Goal: Check status: Check status

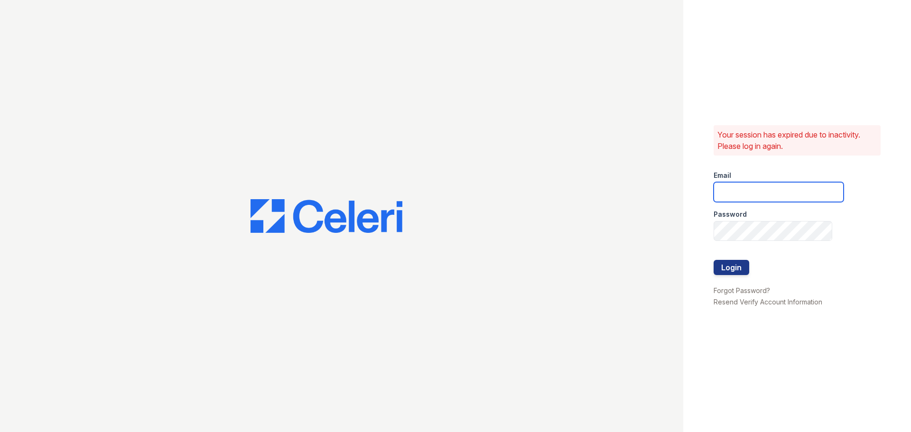
click at [769, 197] on input "email" at bounding box center [779, 192] width 130 height 20
type input "pike3400leasing@greystar.com"
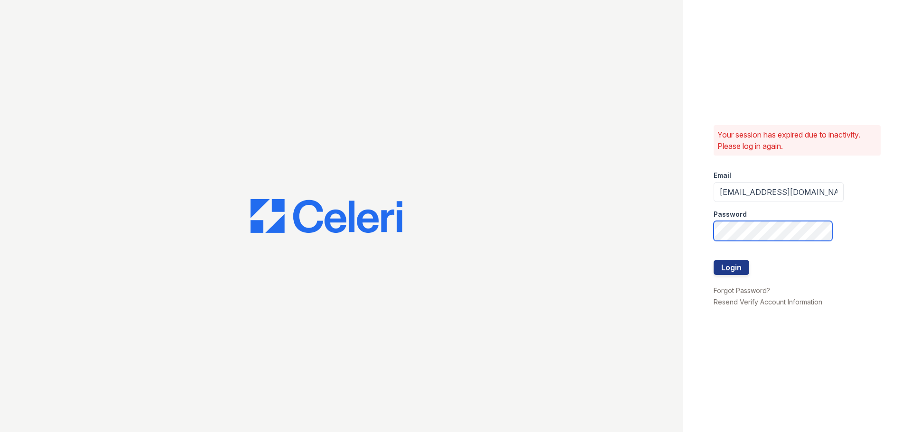
click at [714, 260] on button "Login" at bounding box center [732, 267] width 36 height 15
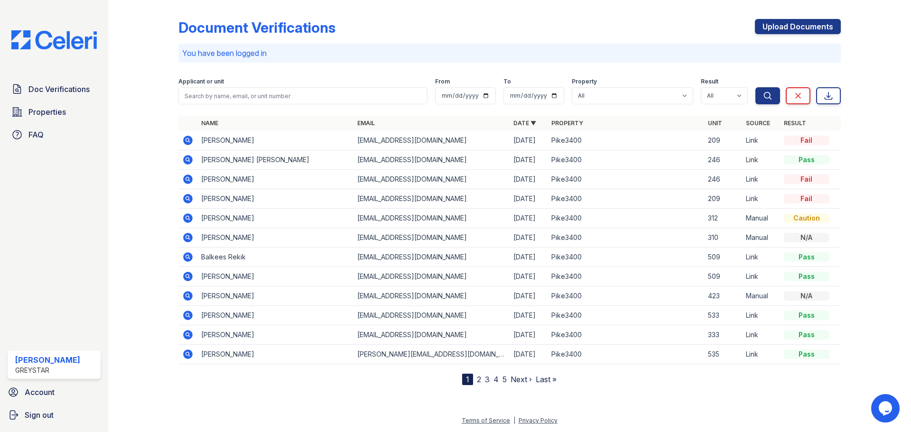
click at [188, 144] on icon at bounding box center [187, 140] width 9 height 9
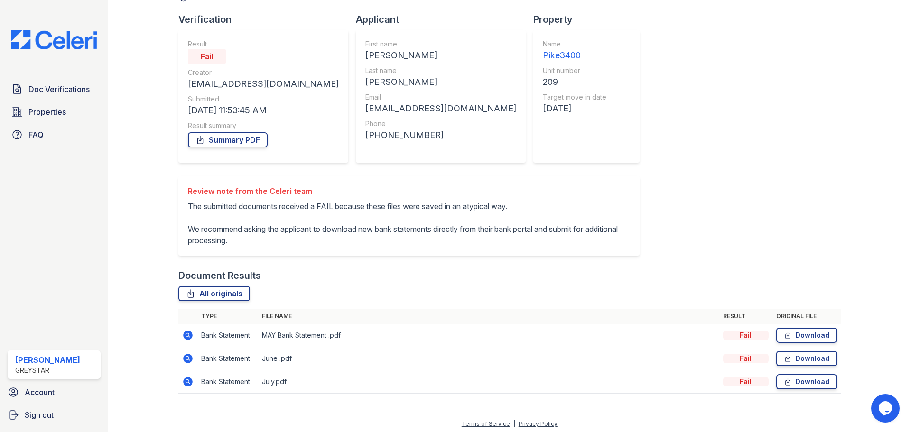
scroll to position [61, 0]
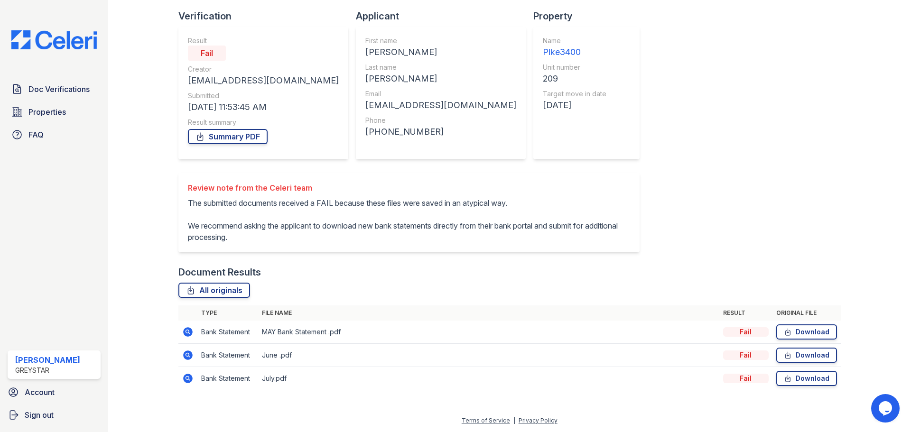
click at [190, 357] on icon at bounding box center [187, 355] width 9 height 9
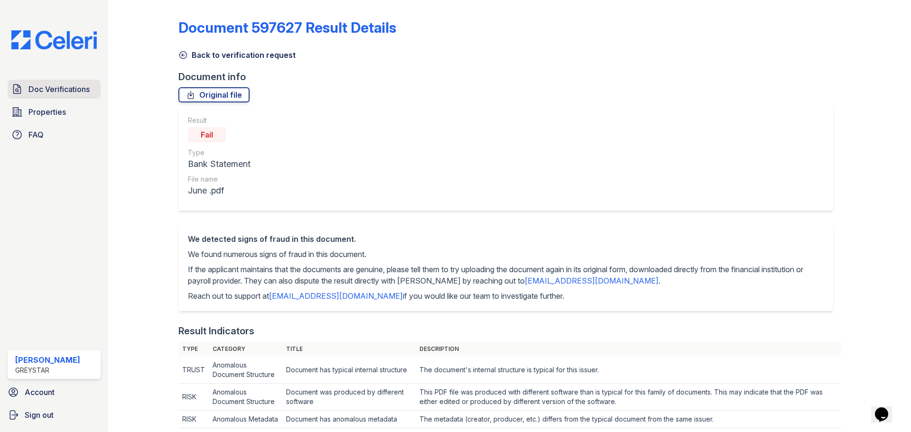
click at [66, 85] on span "Doc Verifications" at bounding box center [58, 89] width 61 height 11
